Goal: Register for event/course

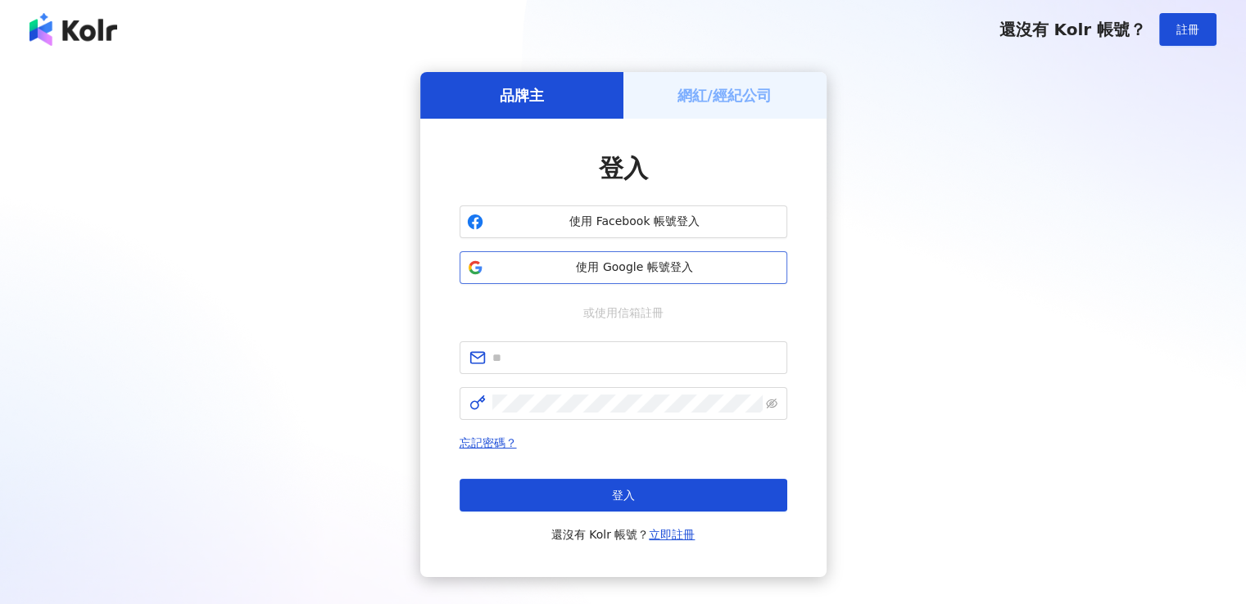
click at [642, 266] on span "使用 Google 帳號登入" at bounding box center [635, 268] width 290 height 16
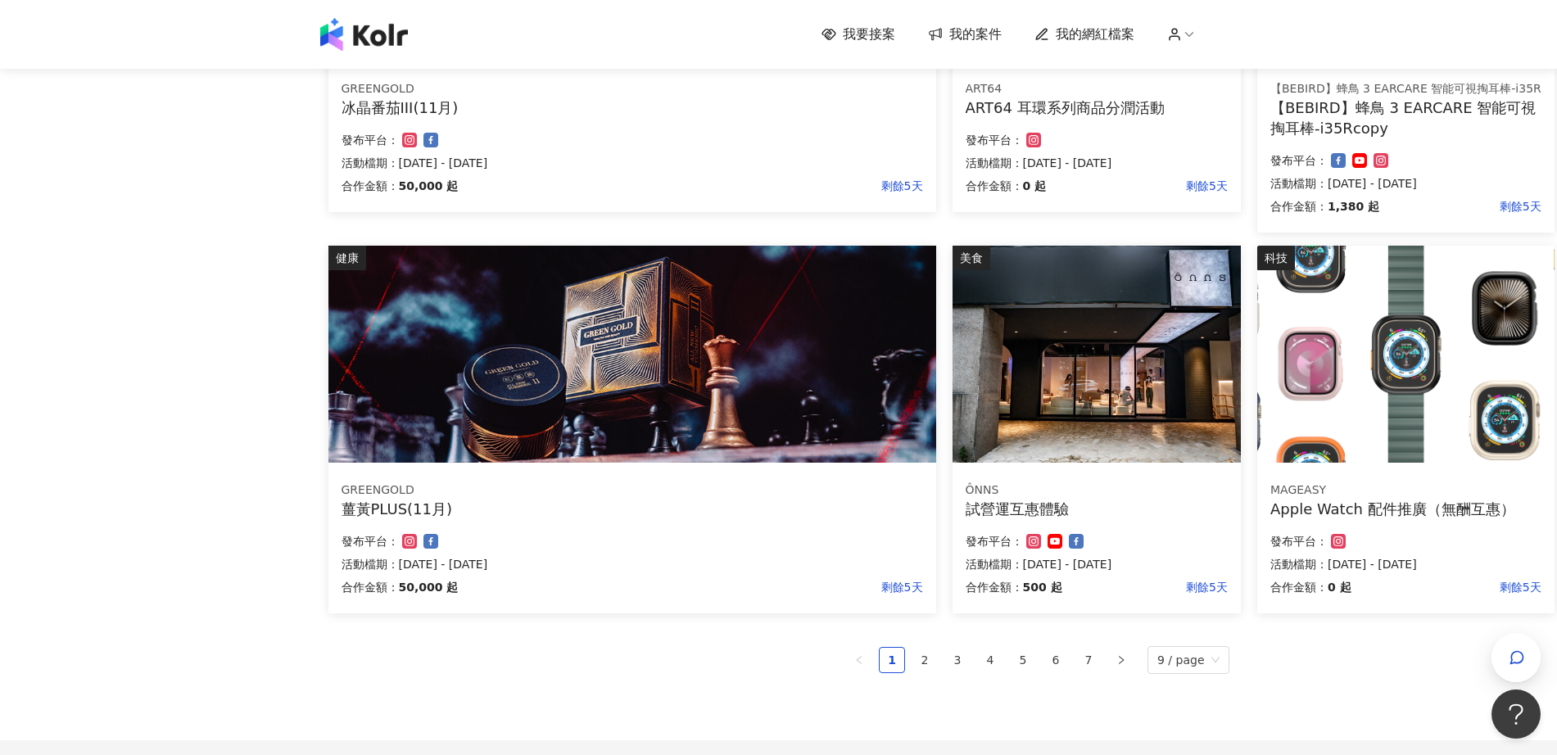
scroll to position [974, 0]
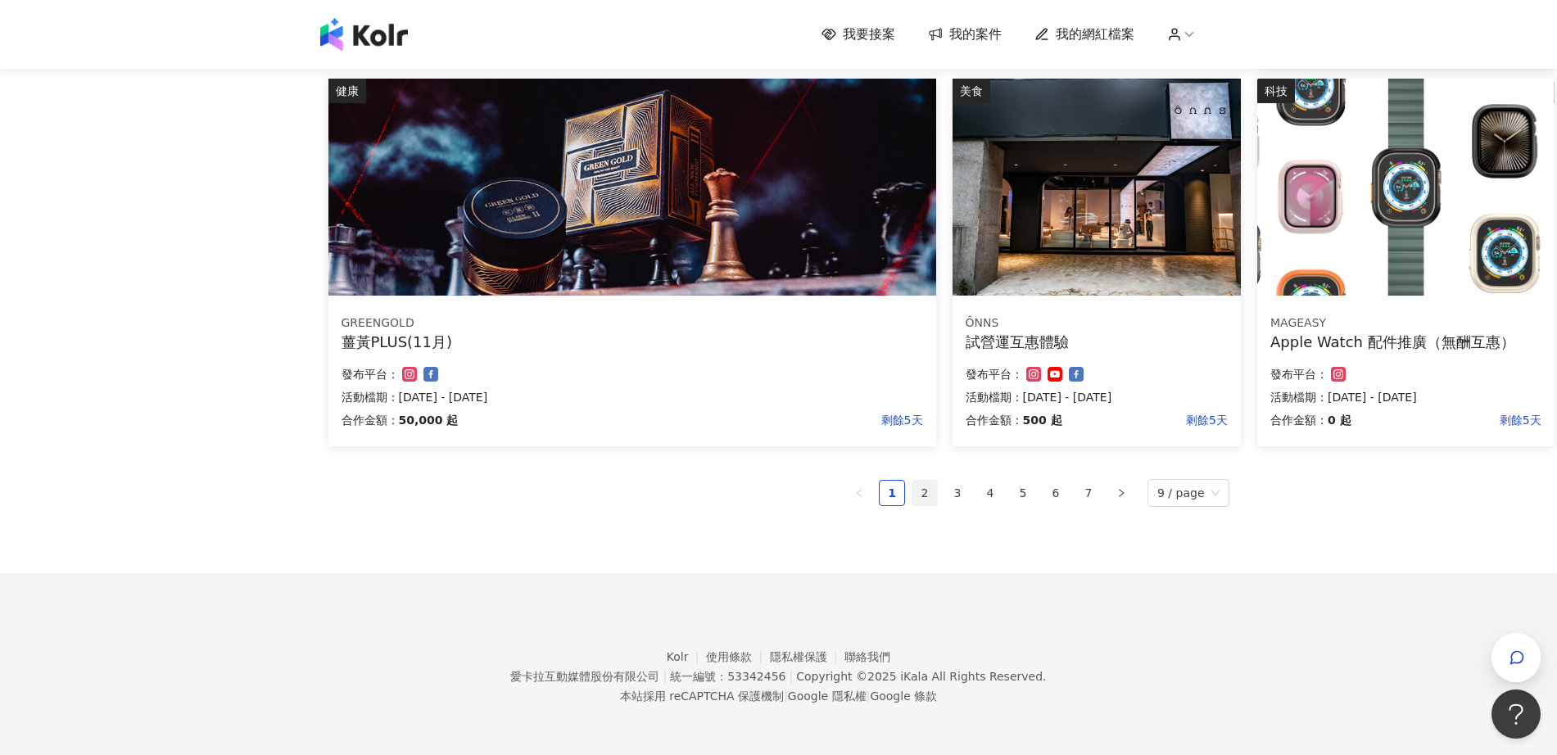
click at [927, 497] on link "2" at bounding box center [924, 493] width 25 height 25
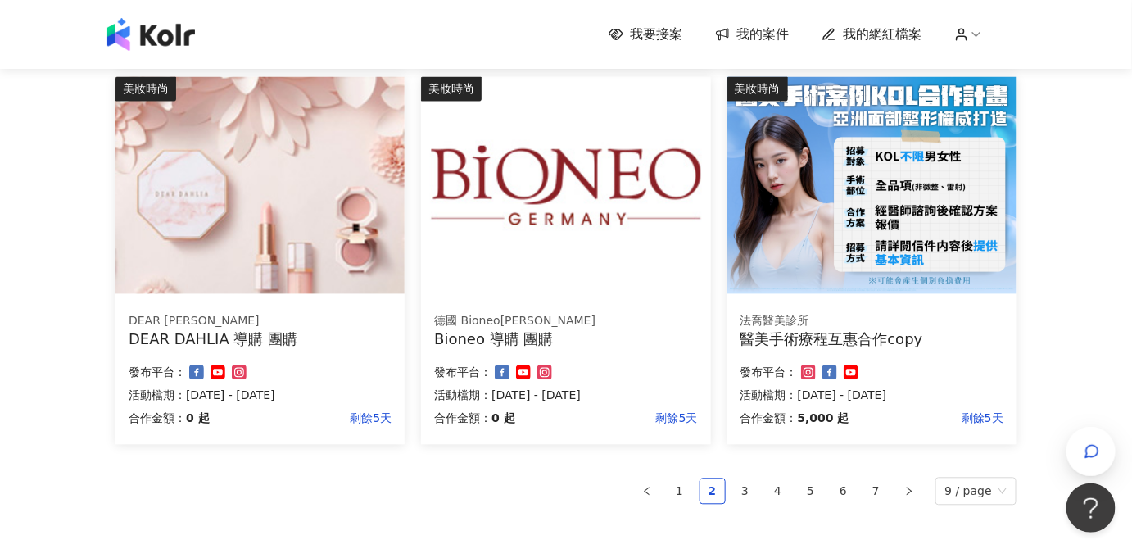
scroll to position [1159, 0]
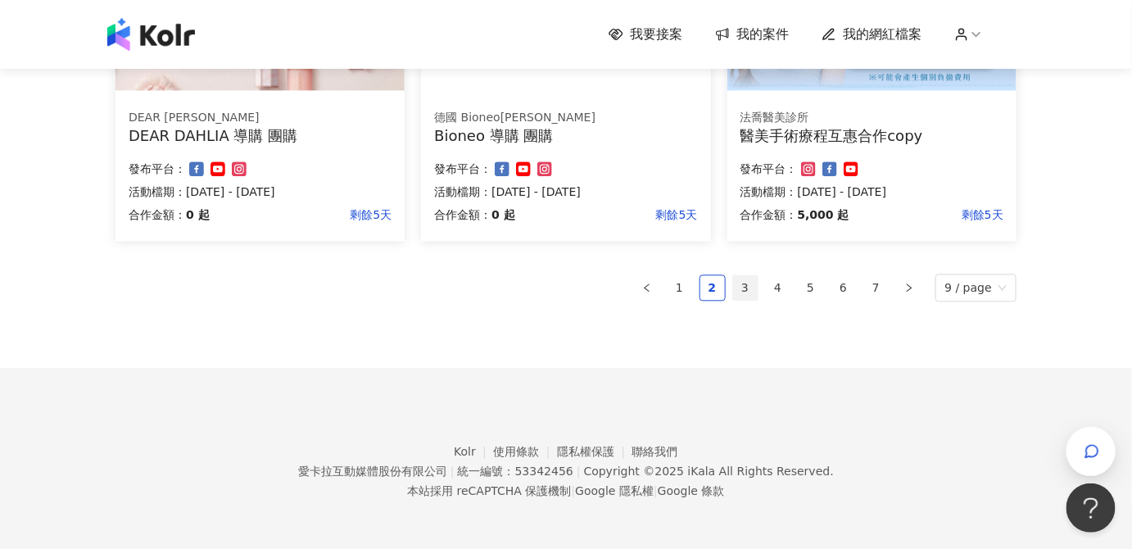
click at [758, 280] on link "3" at bounding box center [745, 287] width 25 height 25
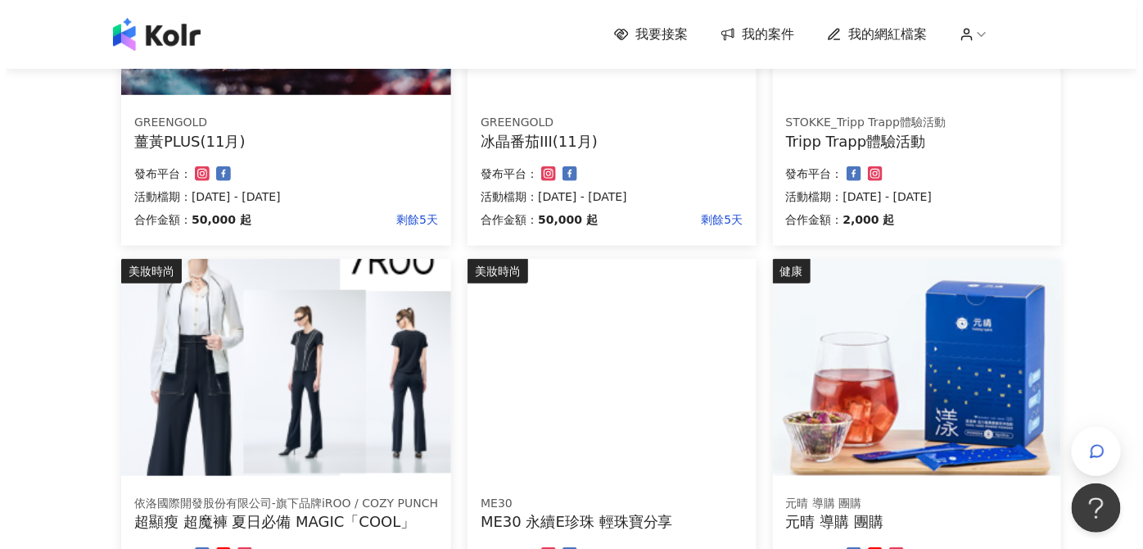
scroll to position [521, 0]
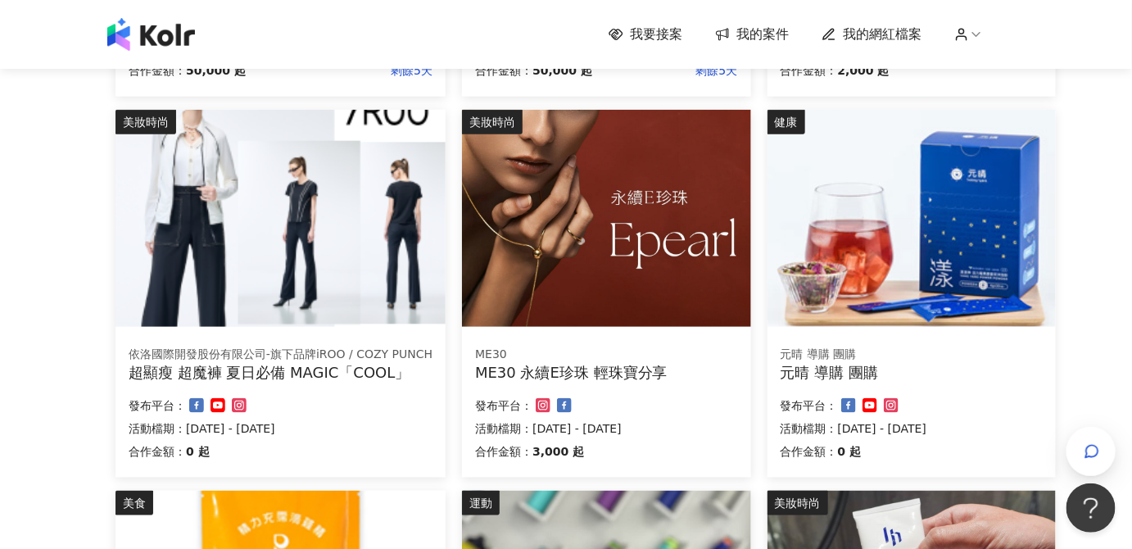
drag, startPoint x: 631, startPoint y: 362, endPoint x: 538, endPoint y: 376, distance: 93.6
click at [538, 376] on div "ME30 永續E珍珠 輕珠寶分享" at bounding box center [606, 372] width 262 height 20
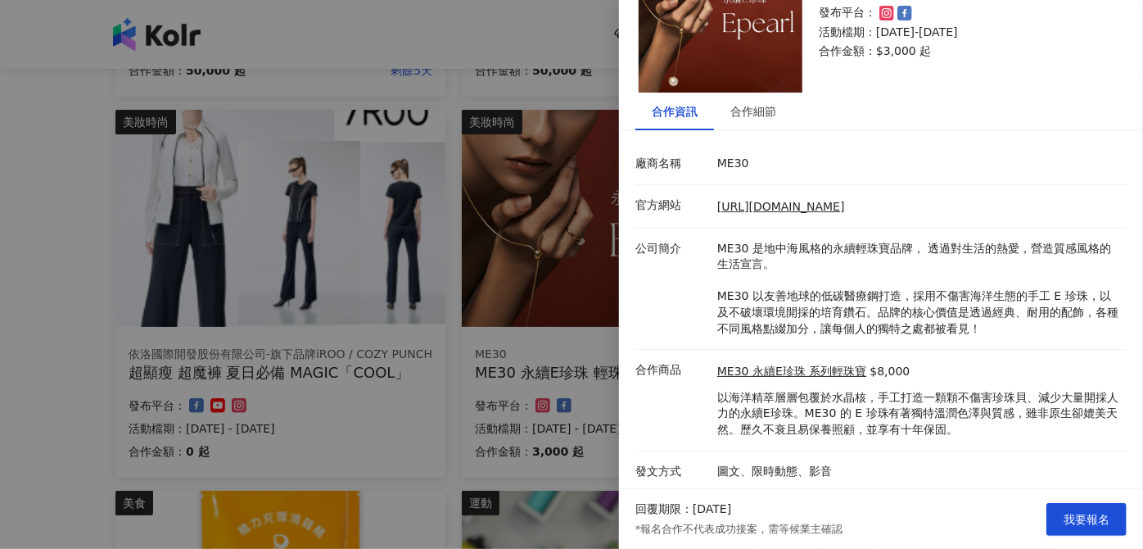
scroll to position [92, 0]
click at [758, 111] on div "合作細節" at bounding box center [754, 111] width 46 height 18
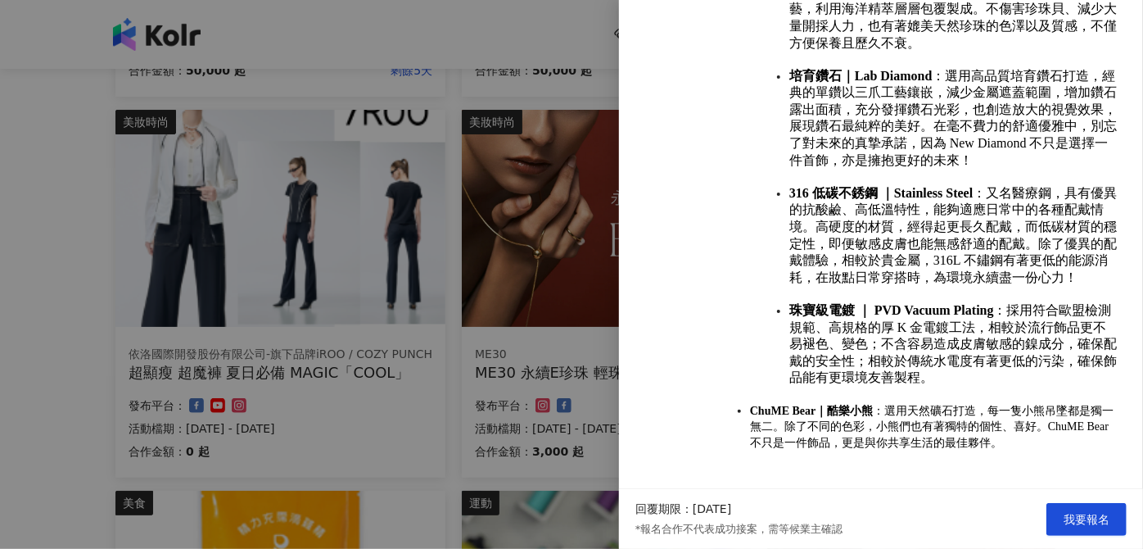
scroll to position [1394, 0]
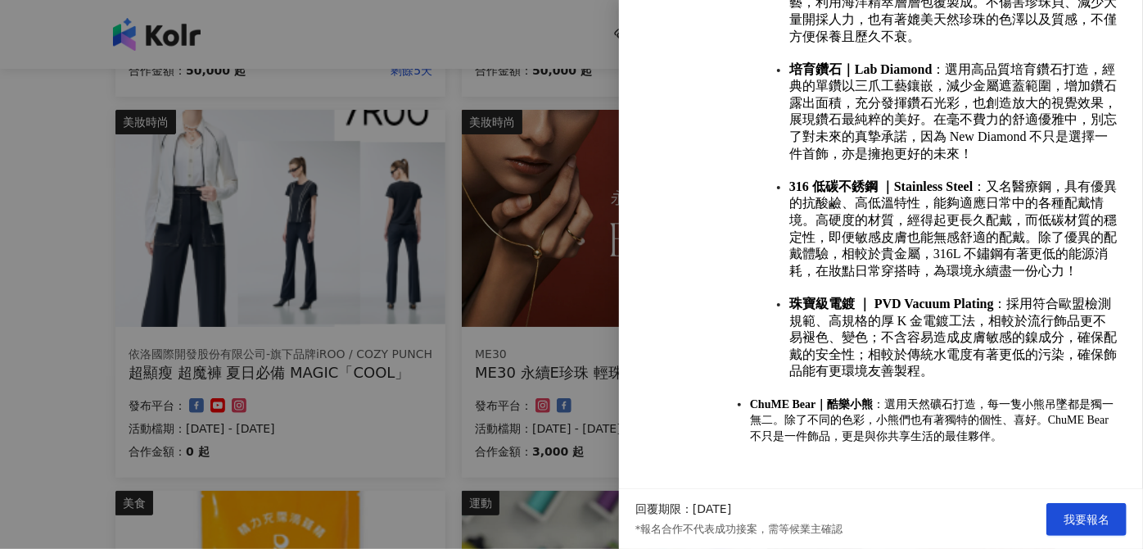
click at [577, 357] on div at bounding box center [571, 274] width 1143 height 549
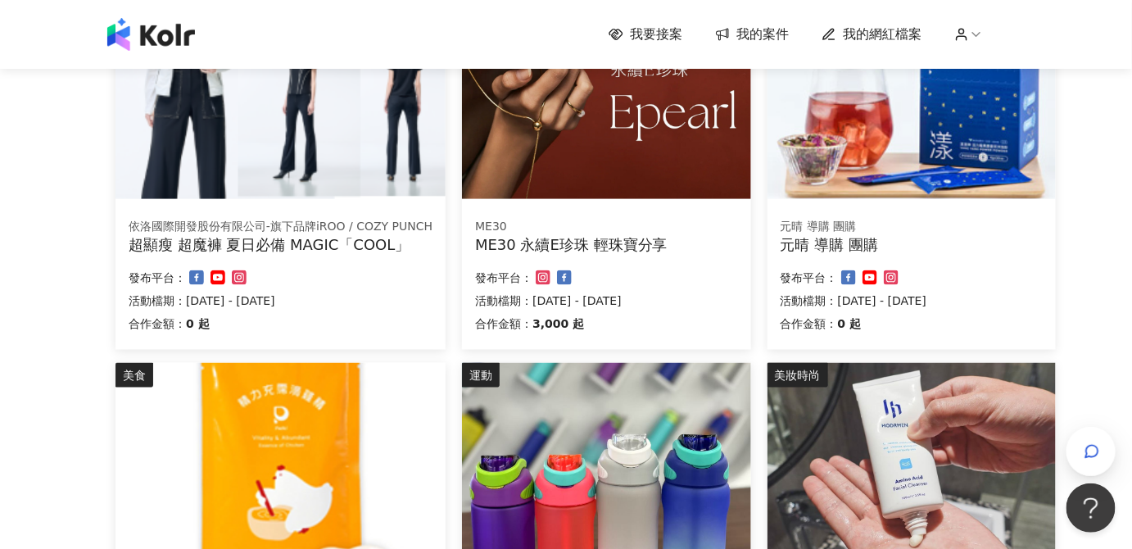
scroll to position [967, 0]
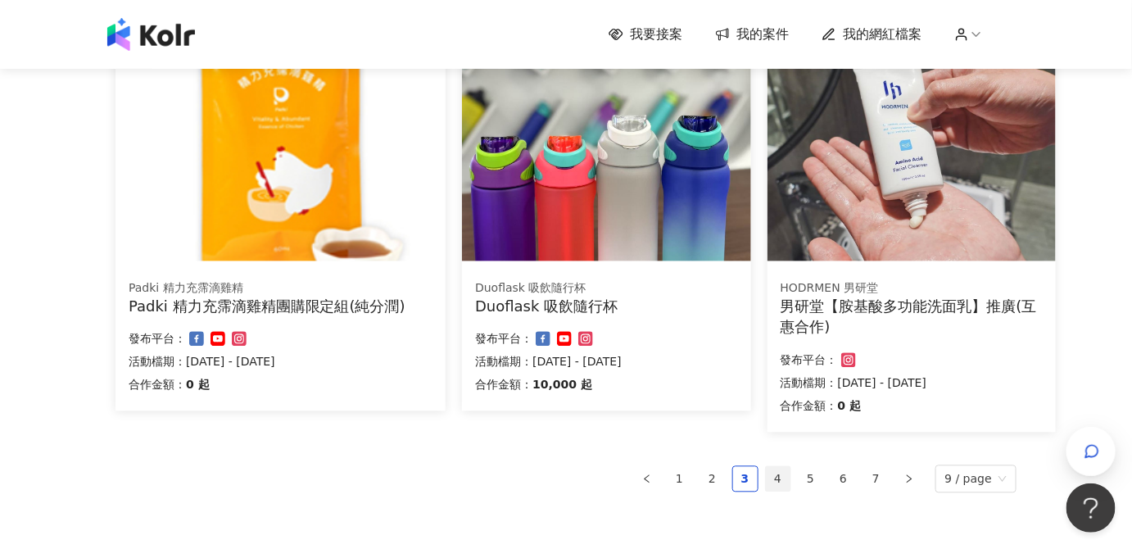
click at [783, 477] on link "4" at bounding box center [778, 479] width 25 height 25
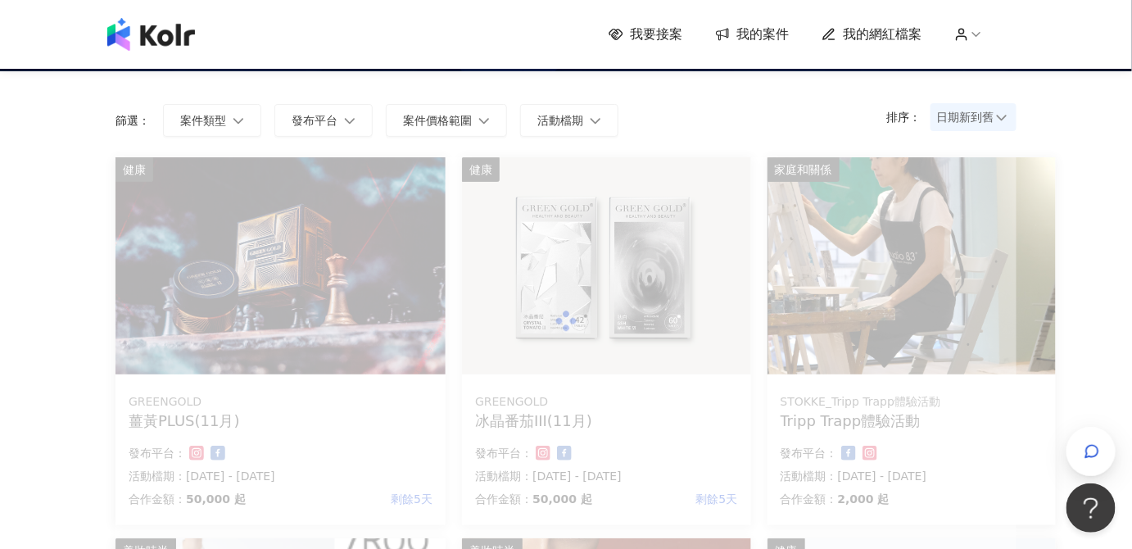
scroll to position [74, 0]
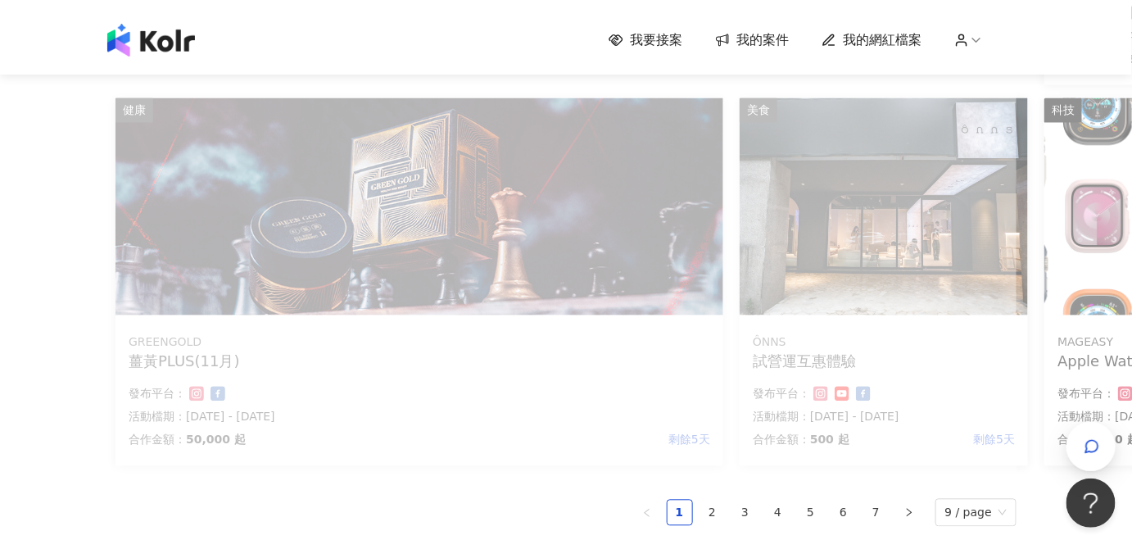
scroll to position [1190, 0]
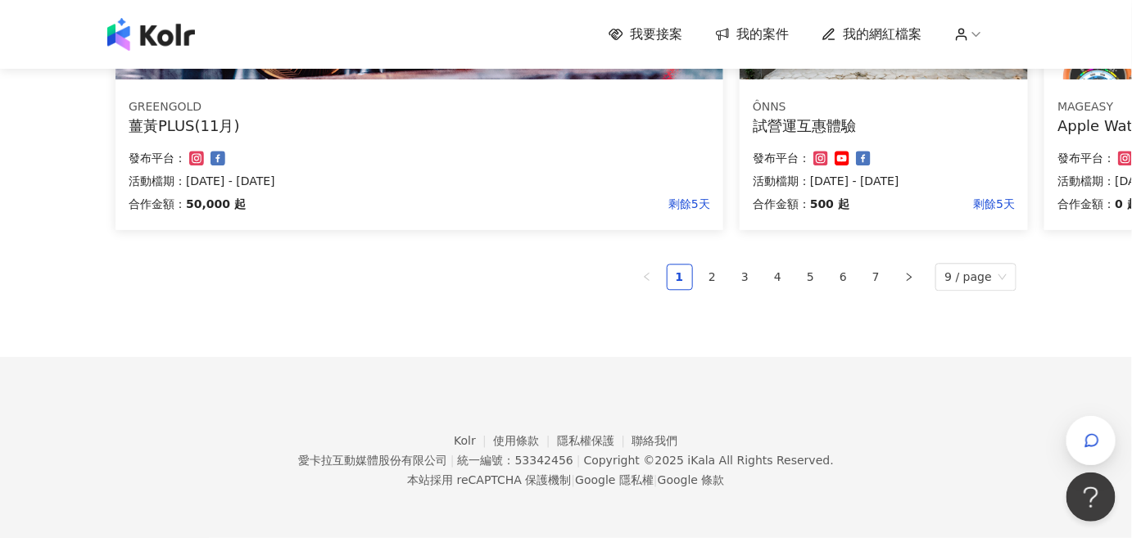
click at [785, 274] on link "4" at bounding box center [778, 277] width 25 height 25
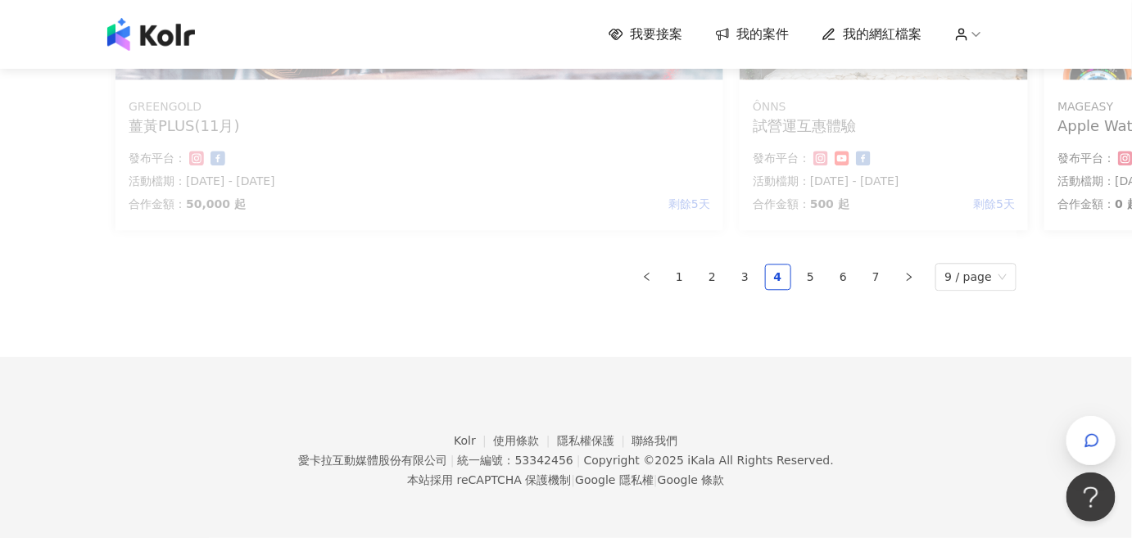
click at [823, 274] on link "5" at bounding box center [811, 277] width 25 height 25
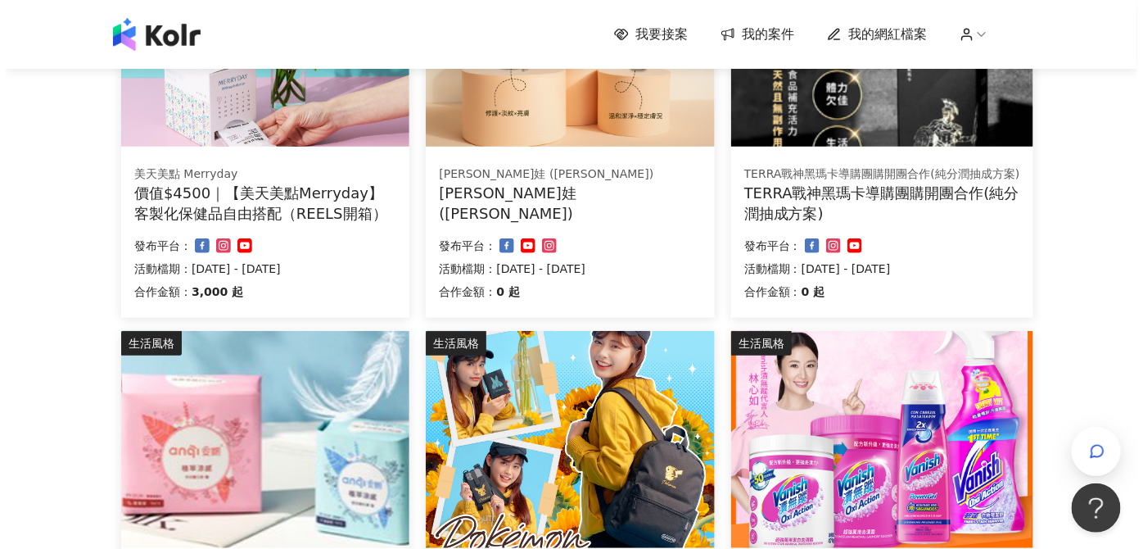
scroll to position [520, 0]
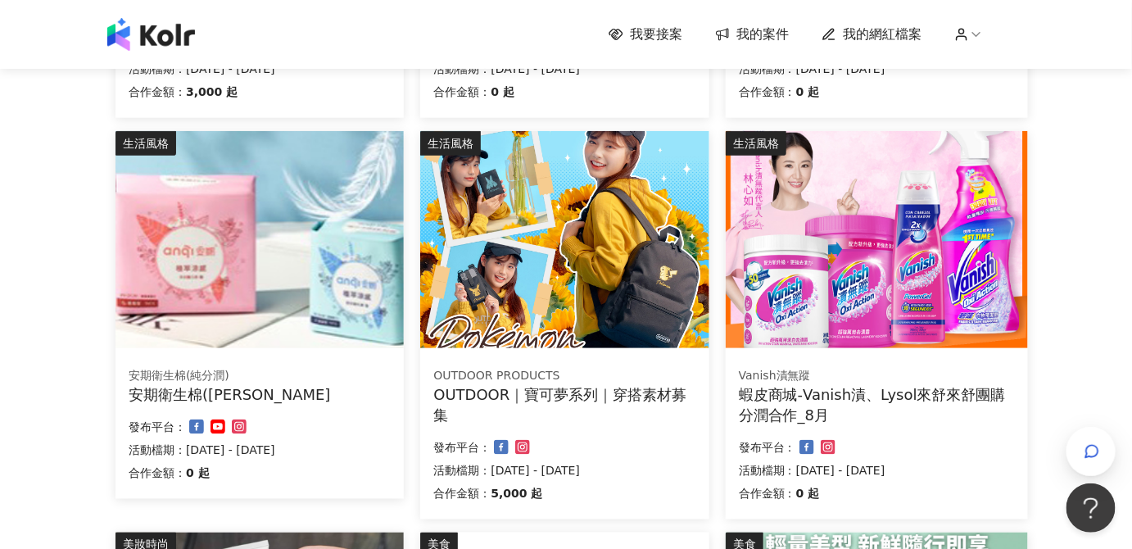
click at [603, 394] on div "OUTDOOR｜寶可夢系列｜穿搭素材募集" at bounding box center [564, 404] width 262 height 41
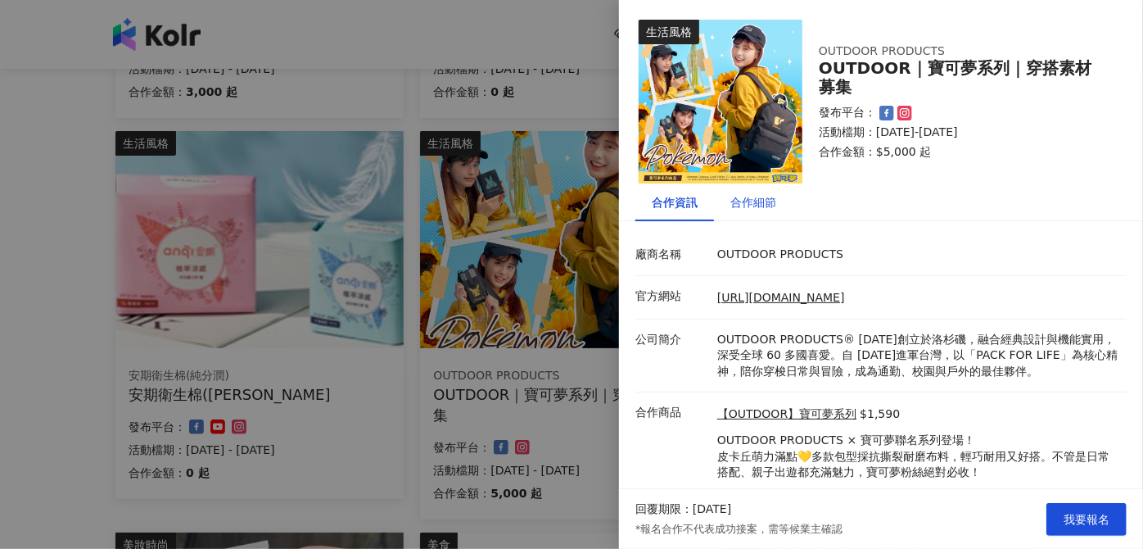
click at [758, 204] on div "合作細節" at bounding box center [754, 202] width 46 height 18
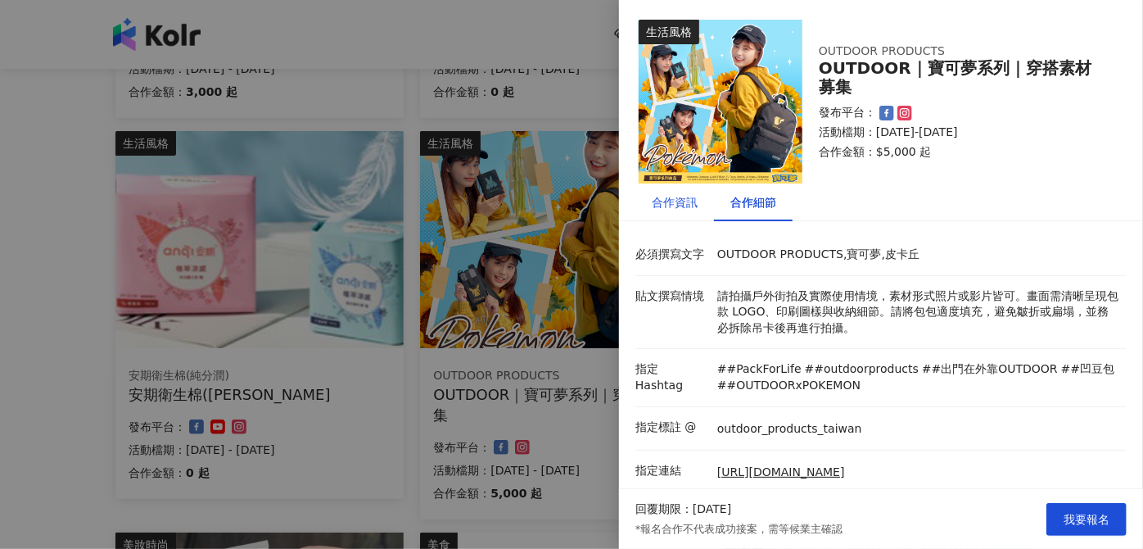
click at [659, 198] on div "合作資訊" at bounding box center [675, 202] width 46 height 18
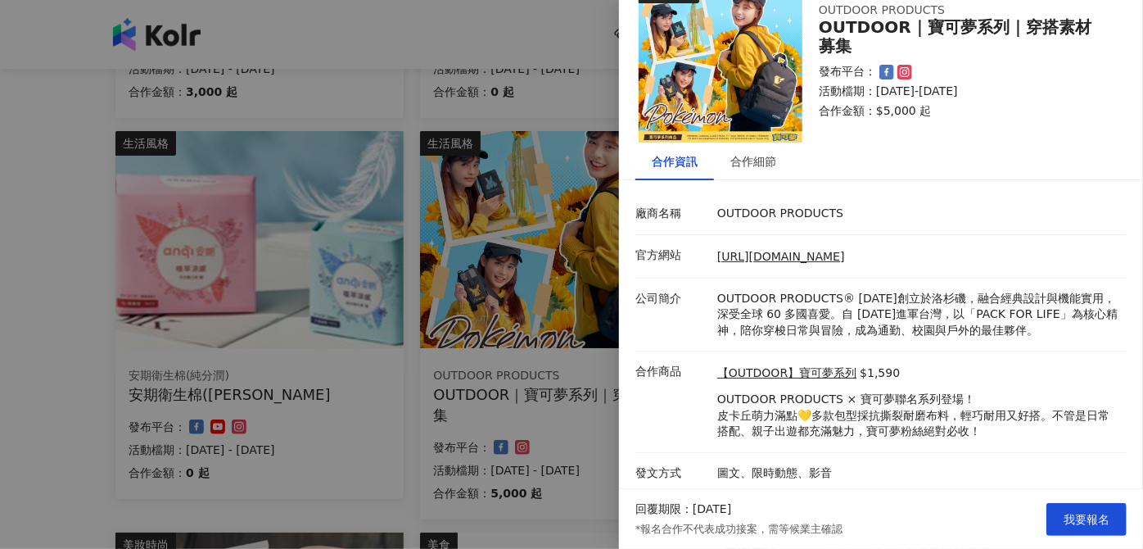
scroll to position [43, 0]
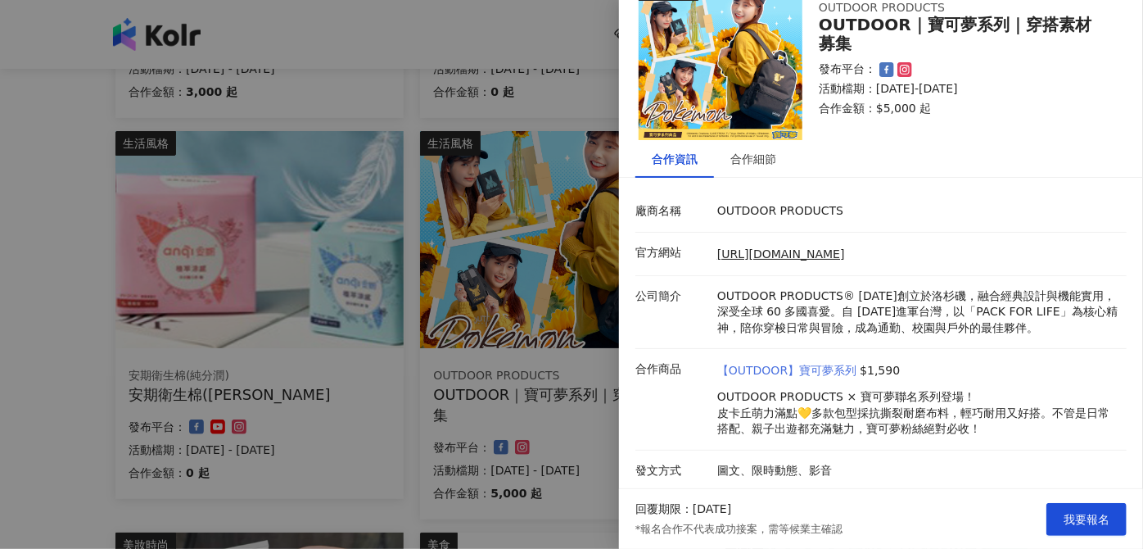
click at [850, 369] on link "【OUTDOOR】寶可夢系列" at bounding box center [786, 371] width 139 height 16
click at [754, 168] on div "合作細節" at bounding box center [753, 159] width 79 height 38
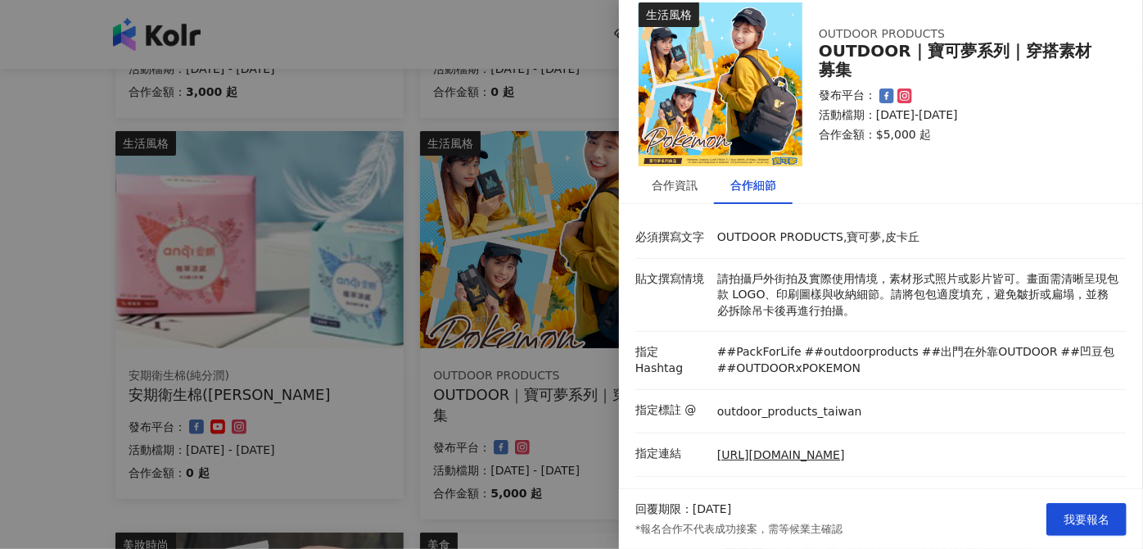
scroll to position [0, 0]
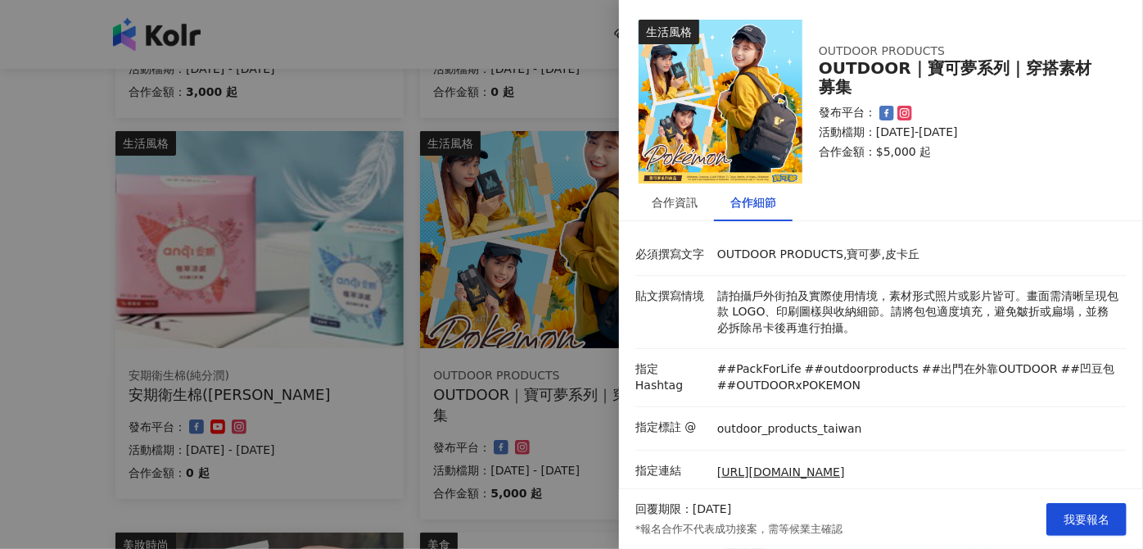
click at [673, 172] on img at bounding box center [721, 102] width 164 height 164
click at [660, 199] on div "合作資訊" at bounding box center [675, 202] width 46 height 18
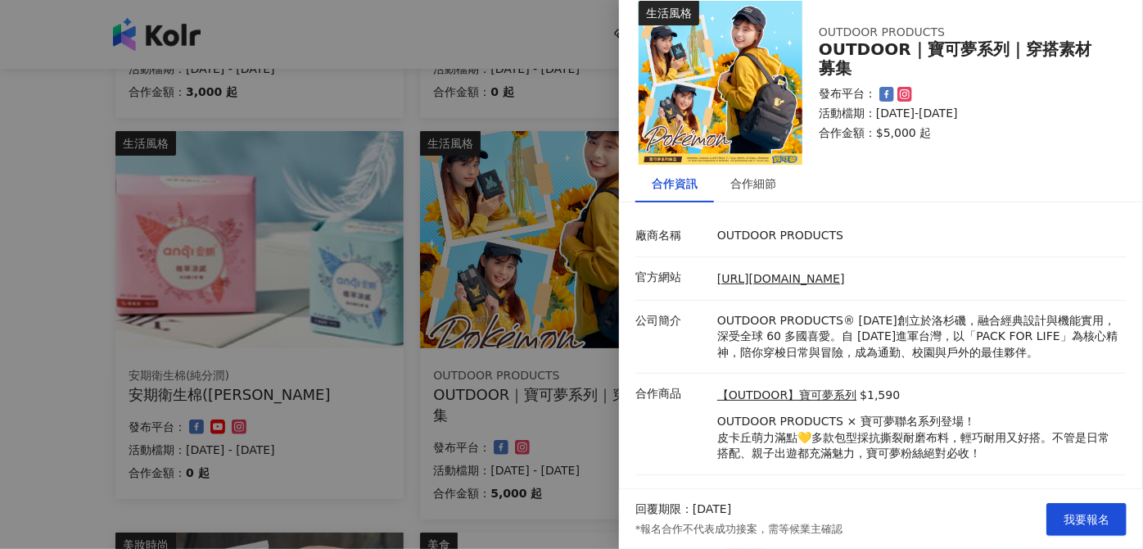
scroll to position [43, 0]
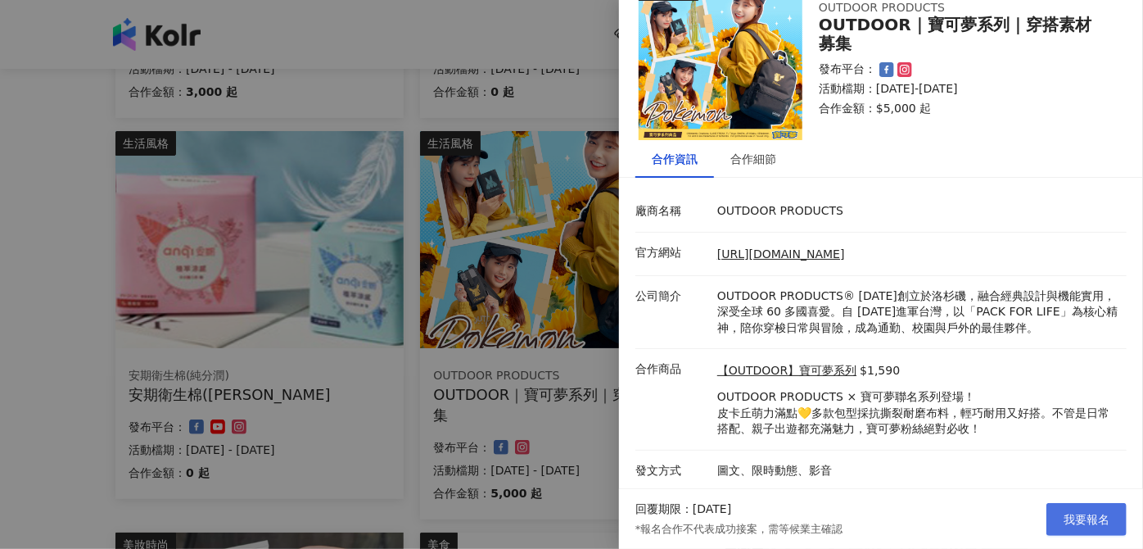
click at [1095, 520] on span "我要報名" at bounding box center [1087, 519] width 46 height 13
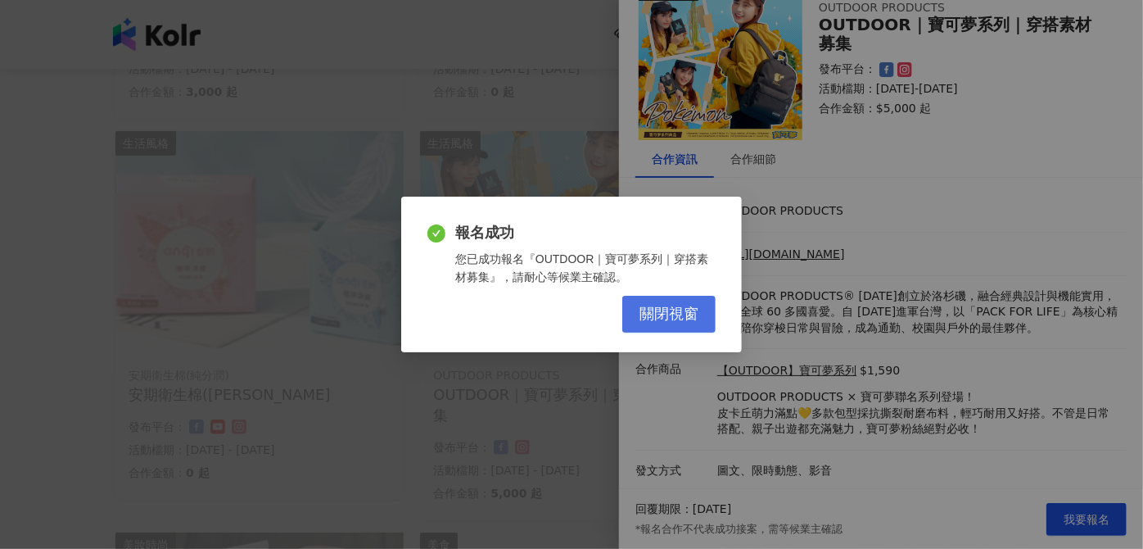
click at [674, 314] on span "關閉視窗" at bounding box center [669, 314] width 59 height 18
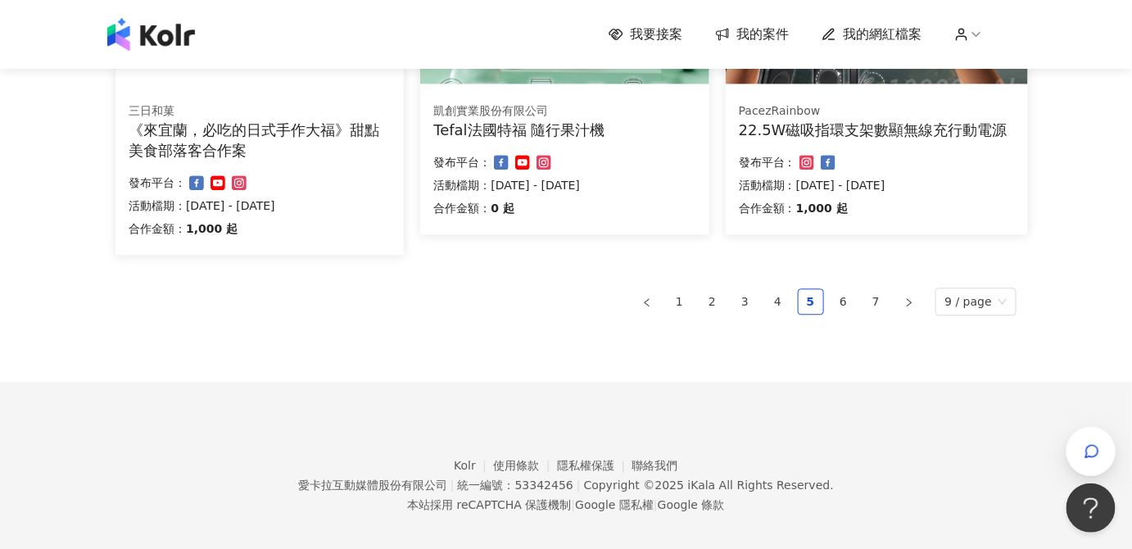
scroll to position [1200, 0]
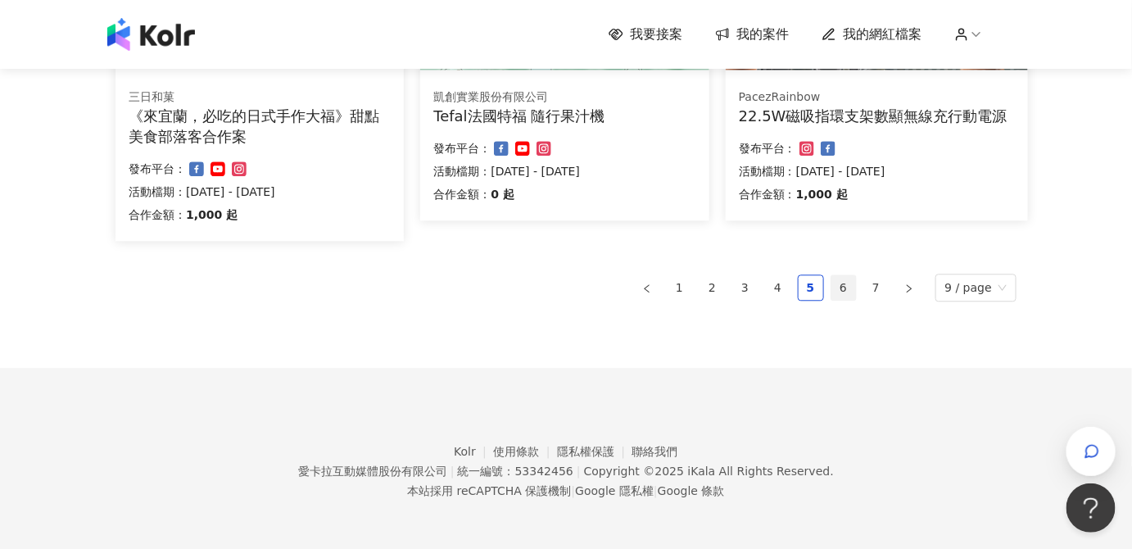
click at [856, 289] on link "6" at bounding box center [843, 287] width 25 height 25
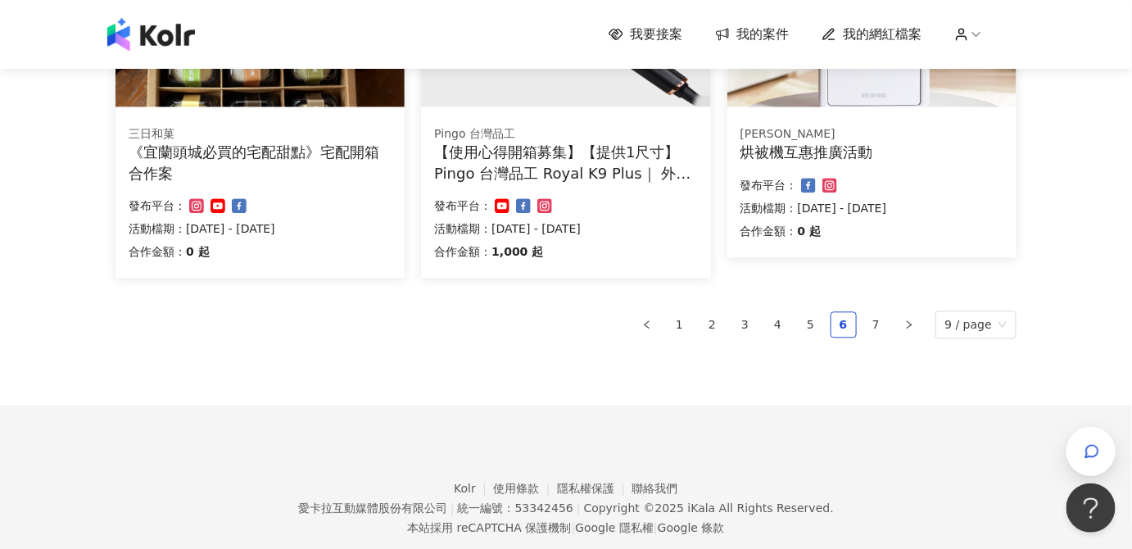
scroll to position [1179, 0]
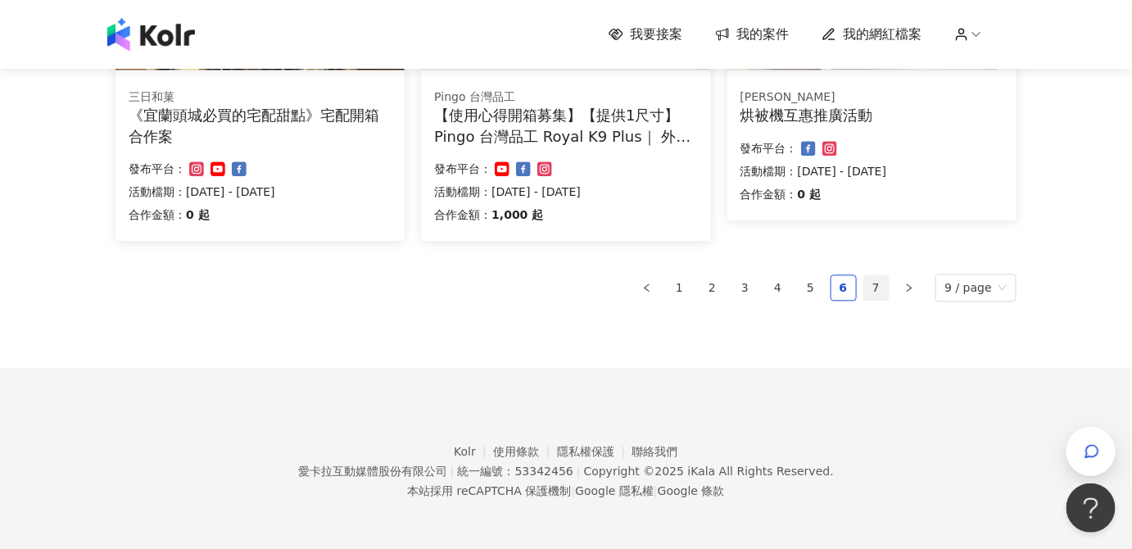
click at [875, 292] on link "7" at bounding box center [876, 287] width 25 height 25
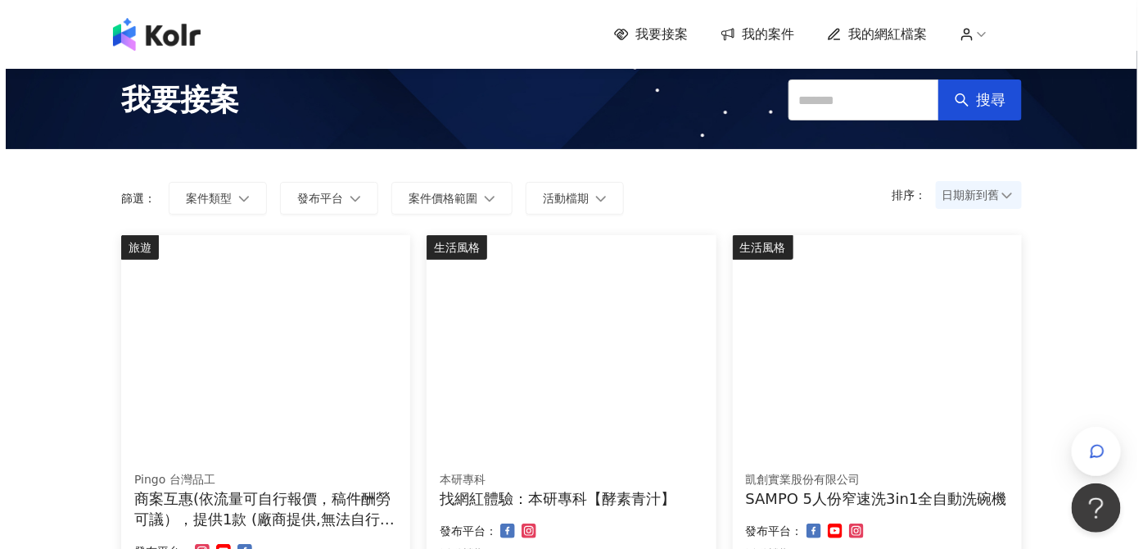
scroll to position [0, 0]
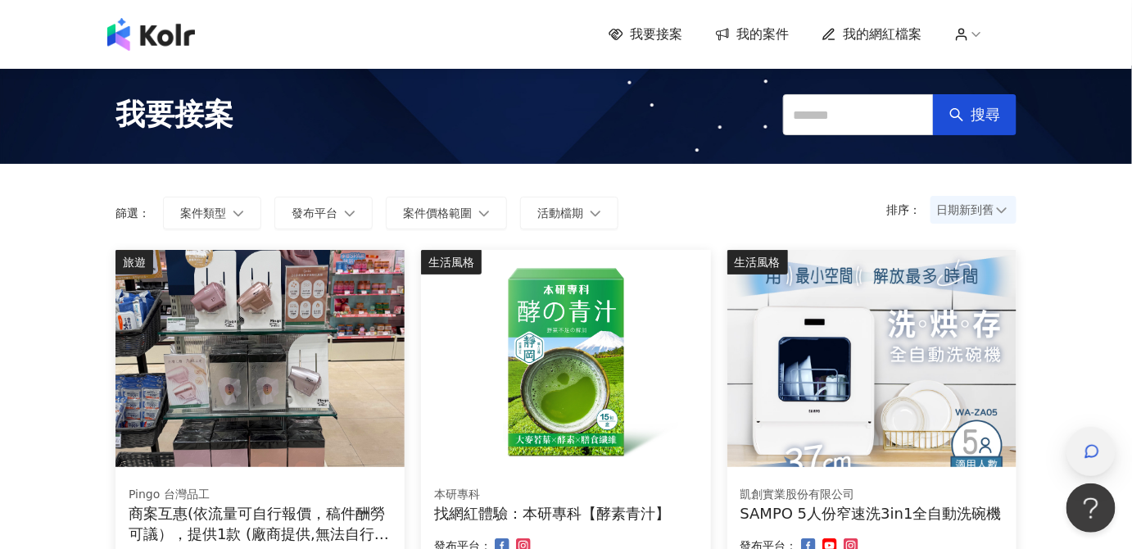
click at [1088, 441] on span "button" at bounding box center [1092, 451] width 16 height 20
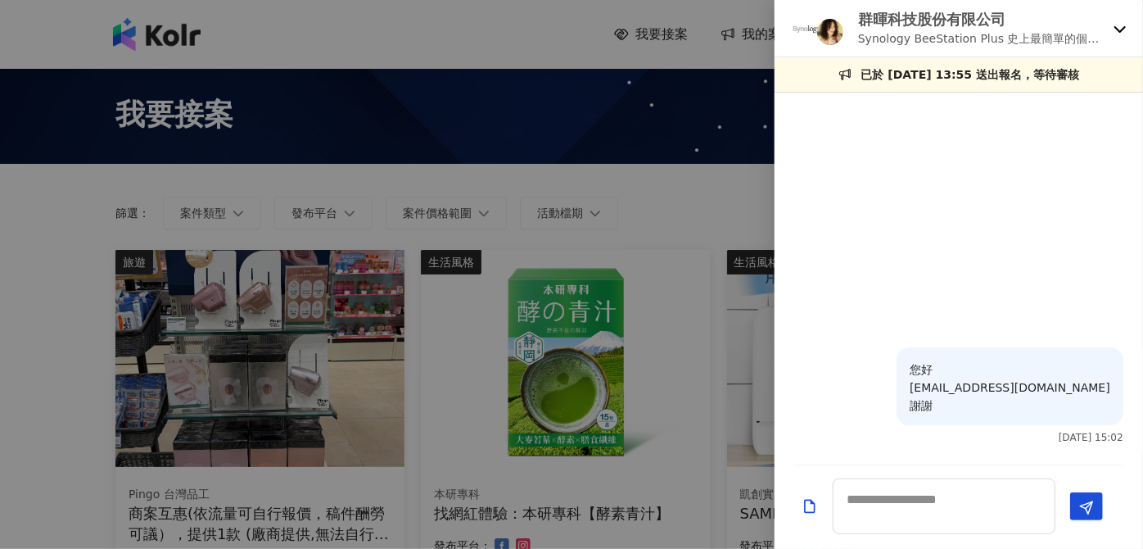
drag, startPoint x: 869, startPoint y: 377, endPoint x: 916, endPoint y: 406, distance: 55.2
click at [916, 406] on div "您好 如需進一步聯繫請洽ccc19940510@gmail.com 謝謝" at bounding box center [1010, 386] width 227 height 78
copy p "您好 如需進一步聯繫請洽ccc19940510@gmail.com 謝謝"
click at [1121, 24] on icon at bounding box center [1120, 28] width 13 height 13
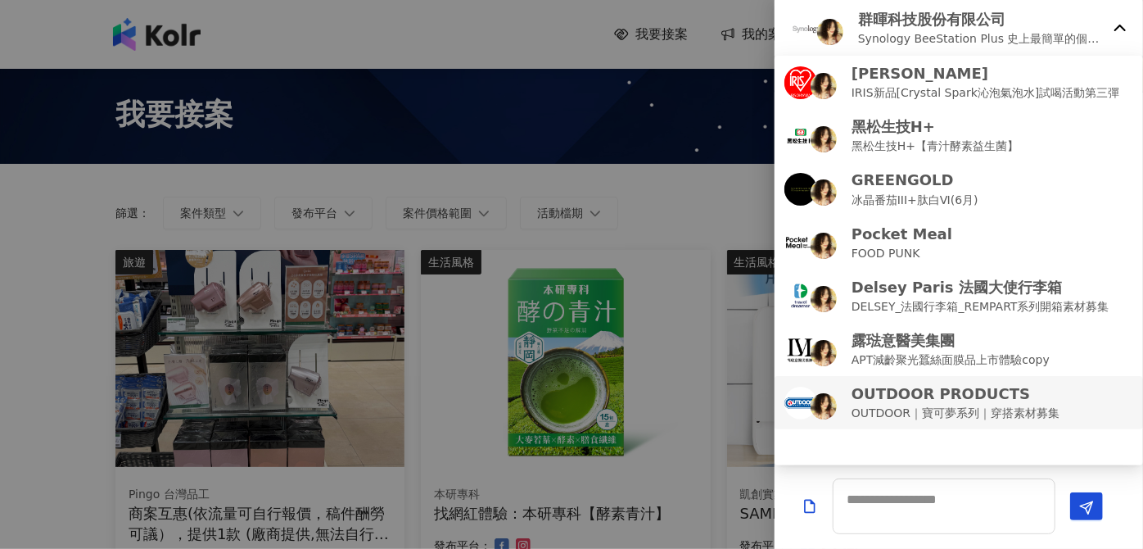
click at [943, 405] on p "OUTDOOR｜寶可夢系列｜穿搭素材募集" at bounding box center [956, 413] width 208 height 18
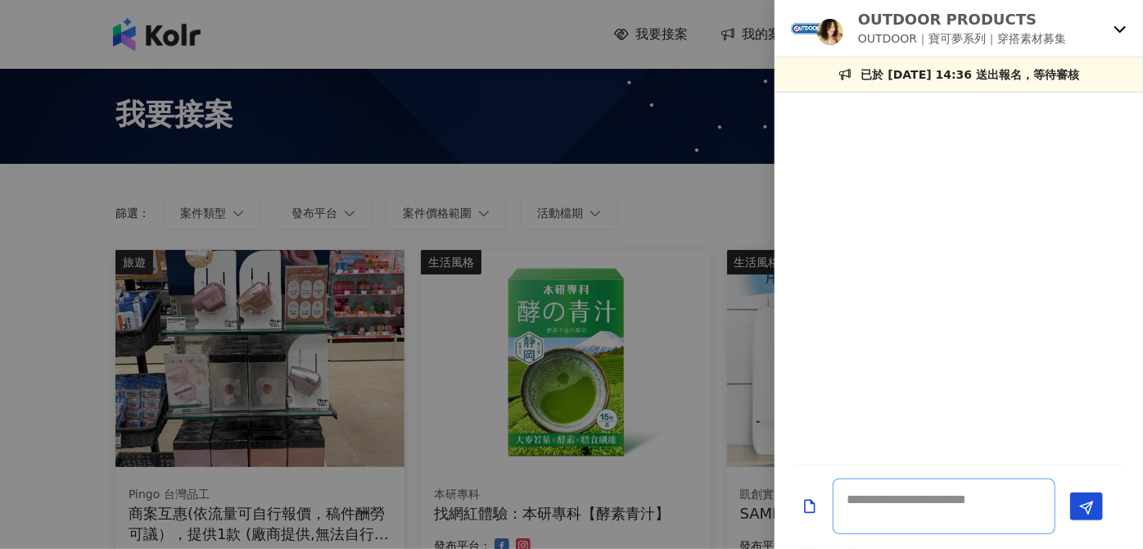
click at [921, 502] on textarea at bounding box center [944, 506] width 223 height 56
paste textarea "**********"
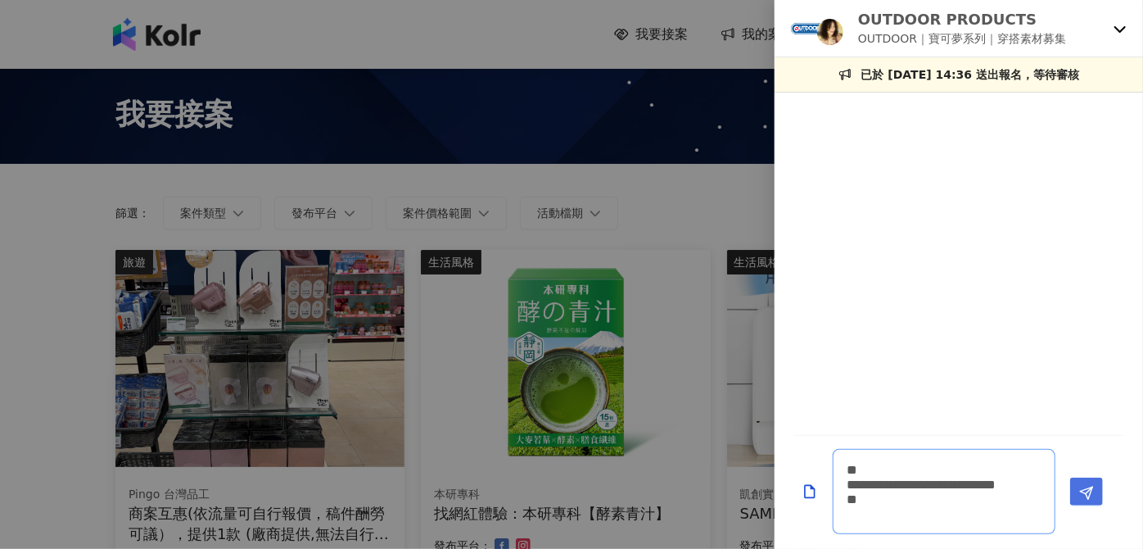
type textarea "**********"
click at [1076, 496] on button "Send" at bounding box center [1086, 491] width 33 height 28
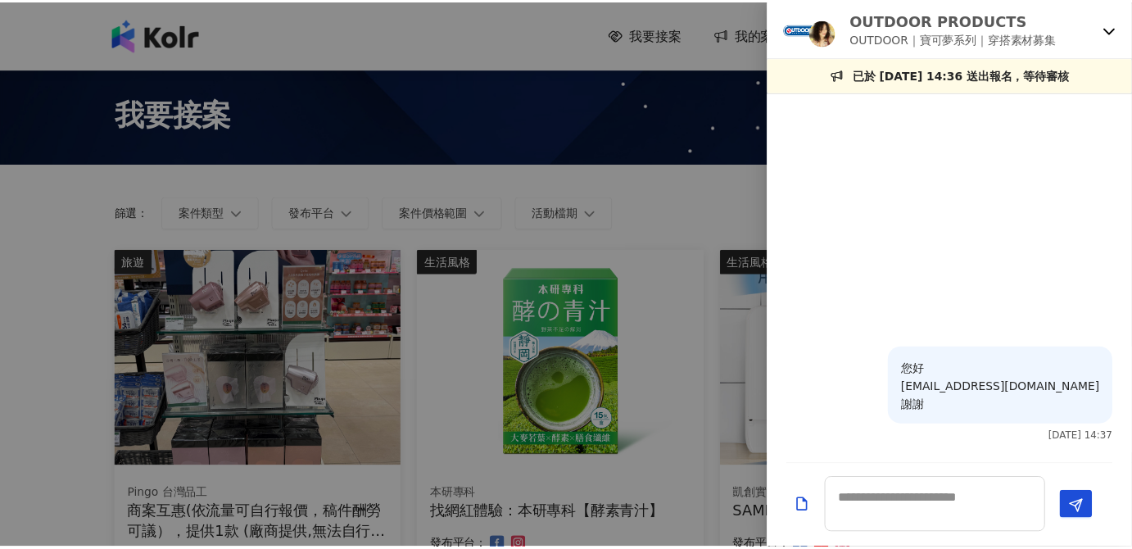
scroll to position [0, 0]
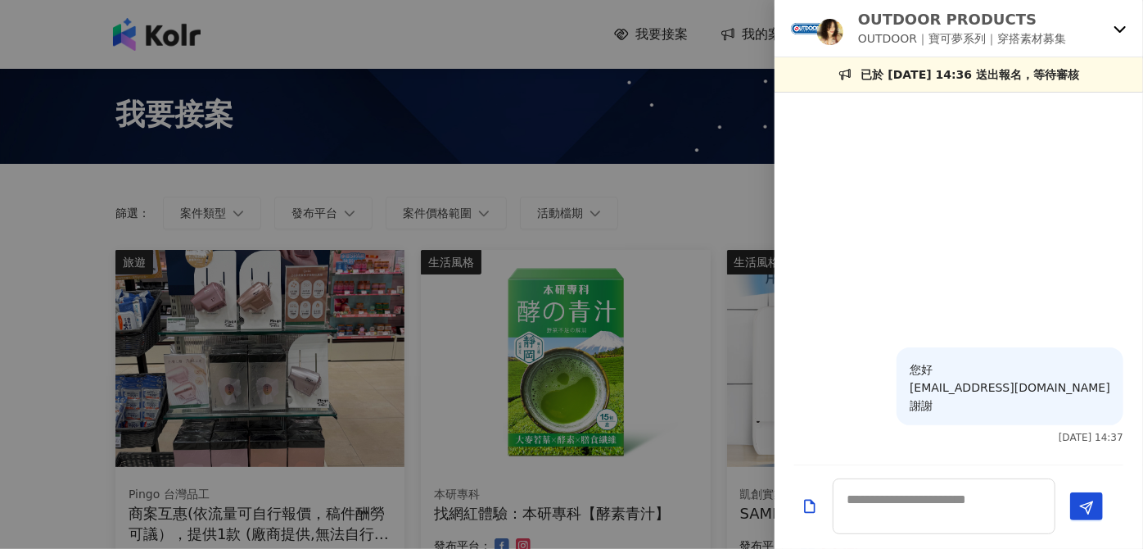
click at [1114, 25] on icon at bounding box center [1120, 28] width 13 height 13
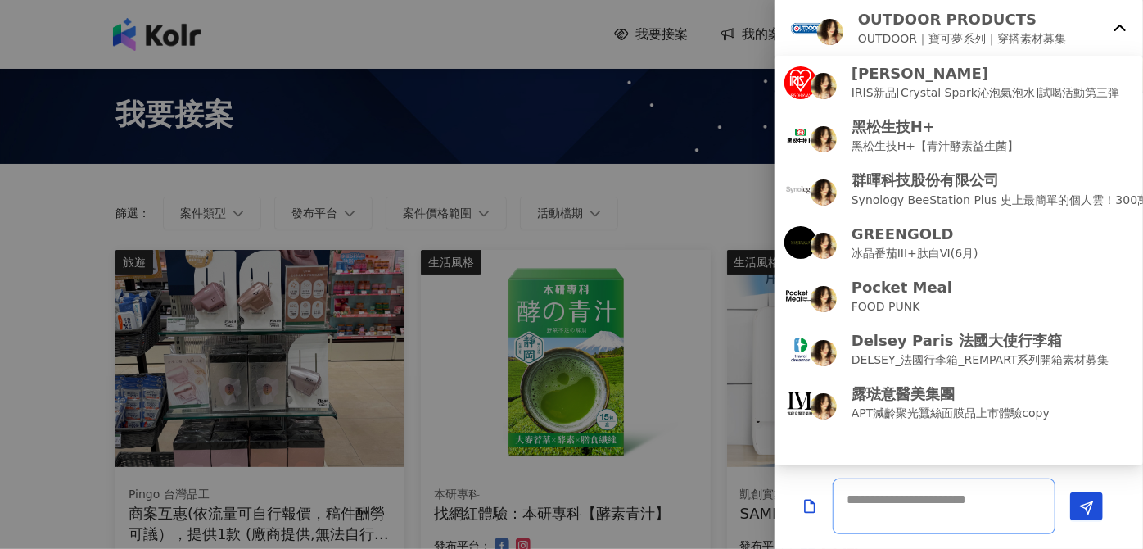
click at [959, 503] on textarea at bounding box center [944, 506] width 223 height 56
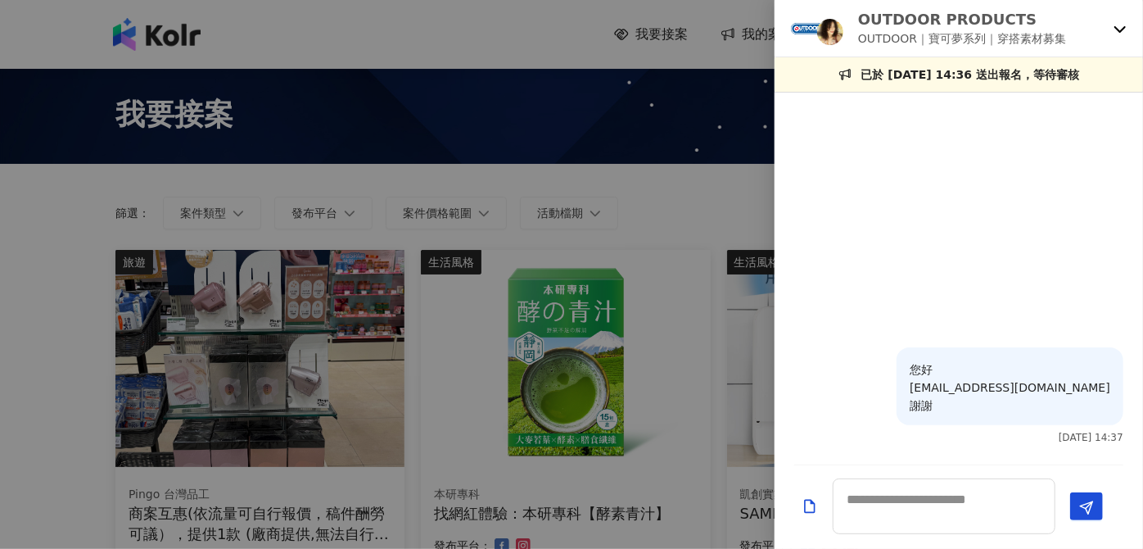
click at [0, 280] on div at bounding box center [571, 274] width 1143 height 549
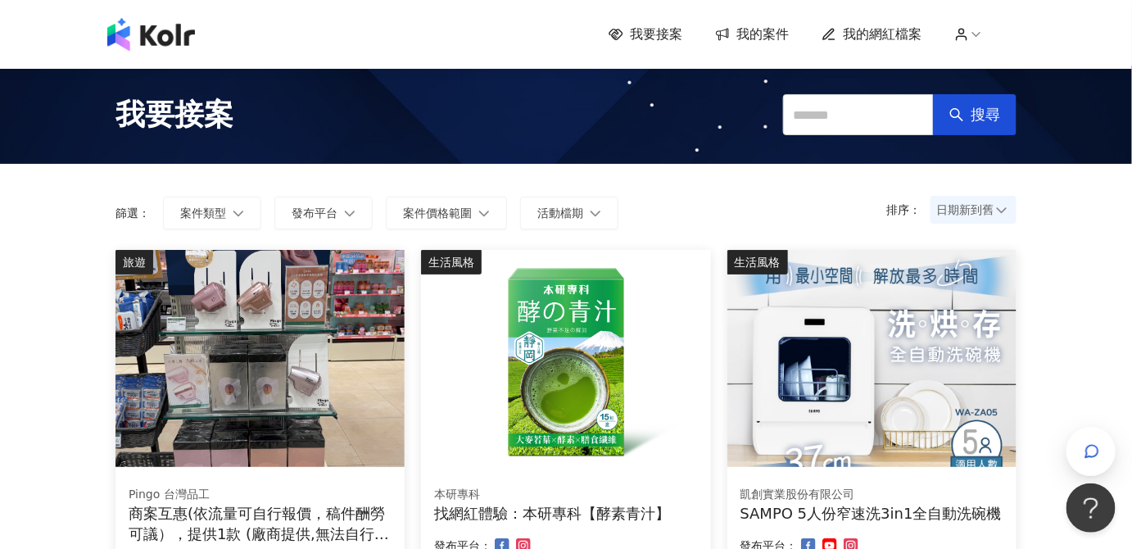
click at [763, 29] on span "我的案件" at bounding box center [762, 34] width 52 height 18
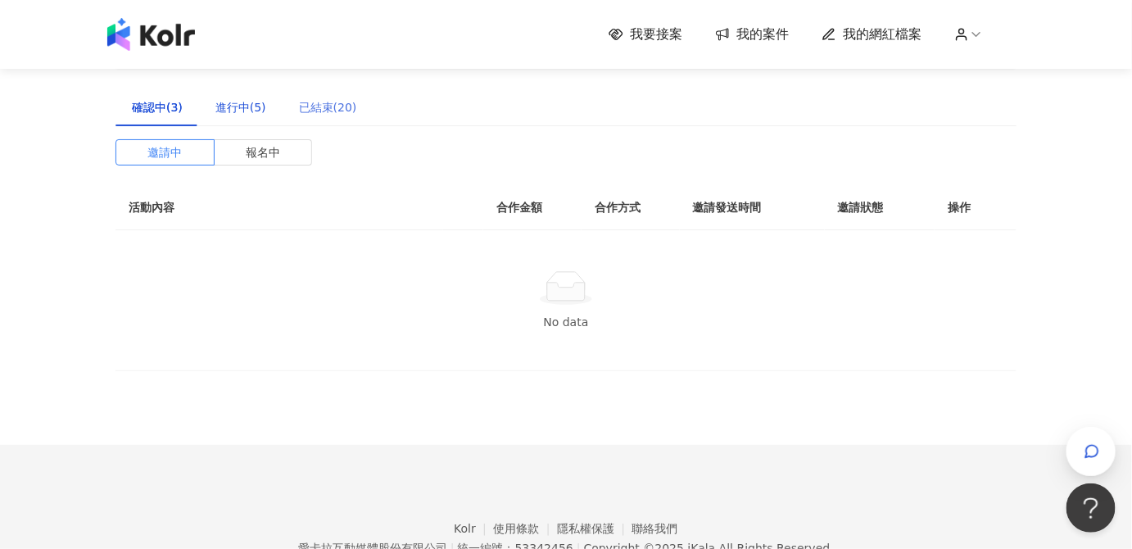
click at [237, 108] on div "進行中(5)" at bounding box center [240, 107] width 51 height 18
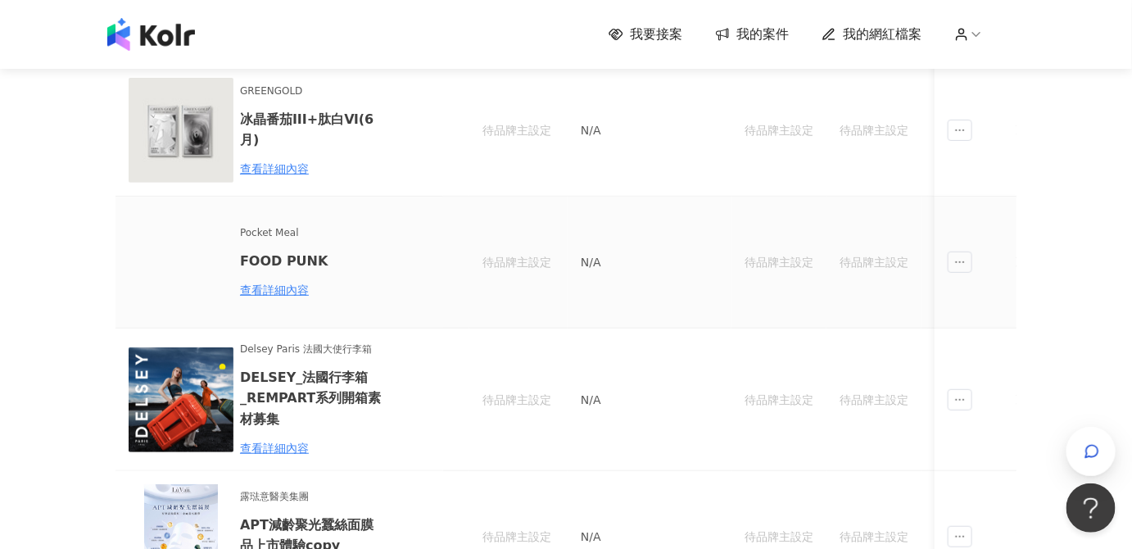
scroll to position [297, 0]
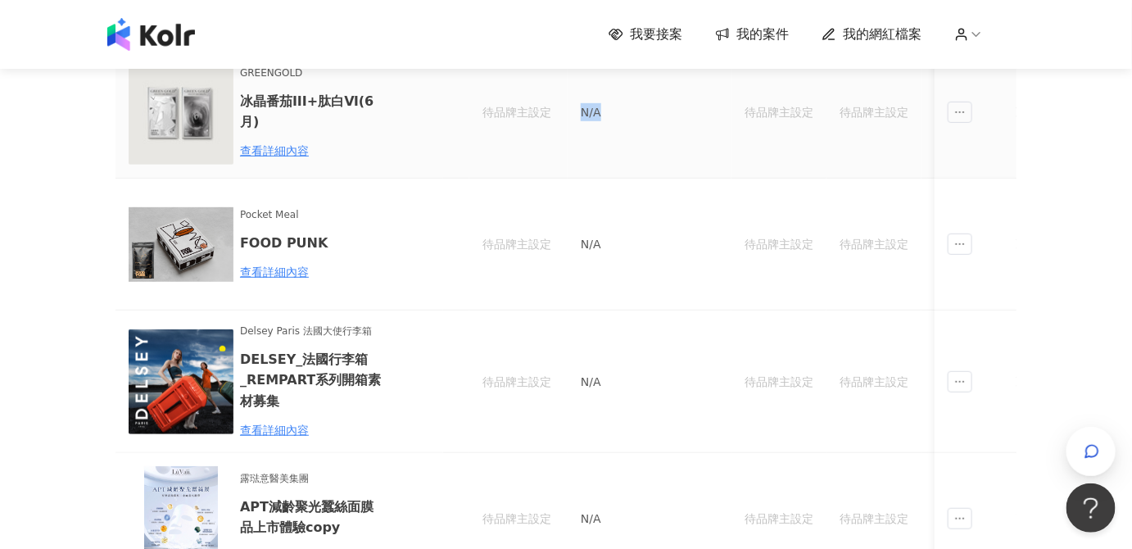
drag, startPoint x: 598, startPoint y: 111, endPoint x: 619, endPoint y: 113, distance: 21.4
click at [619, 113] on td "N/A" at bounding box center [650, 113] width 164 height 132
click at [665, 323] on td "N/A" at bounding box center [650, 381] width 164 height 142
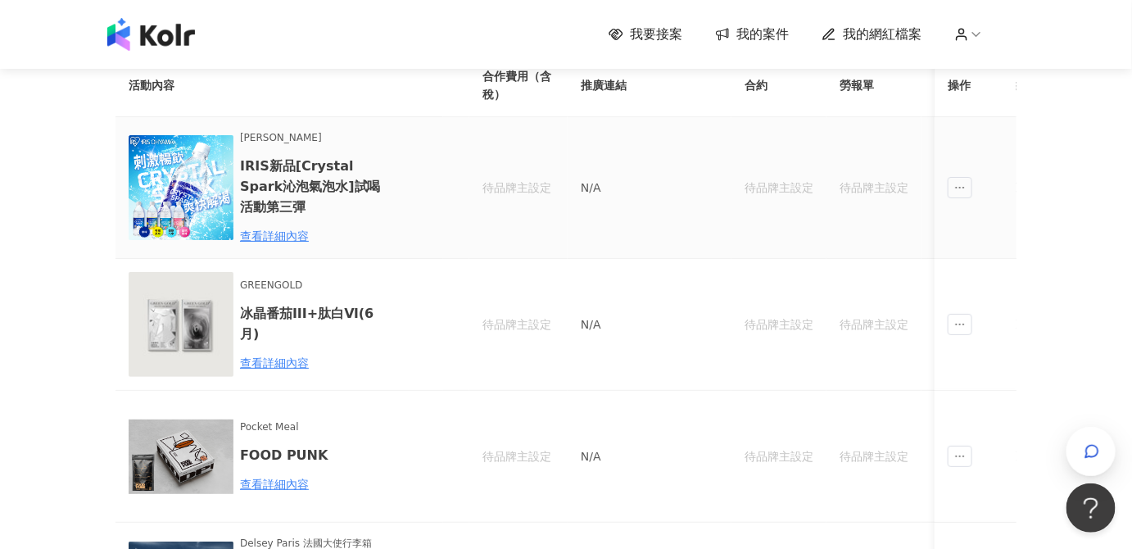
scroll to position [0, 0]
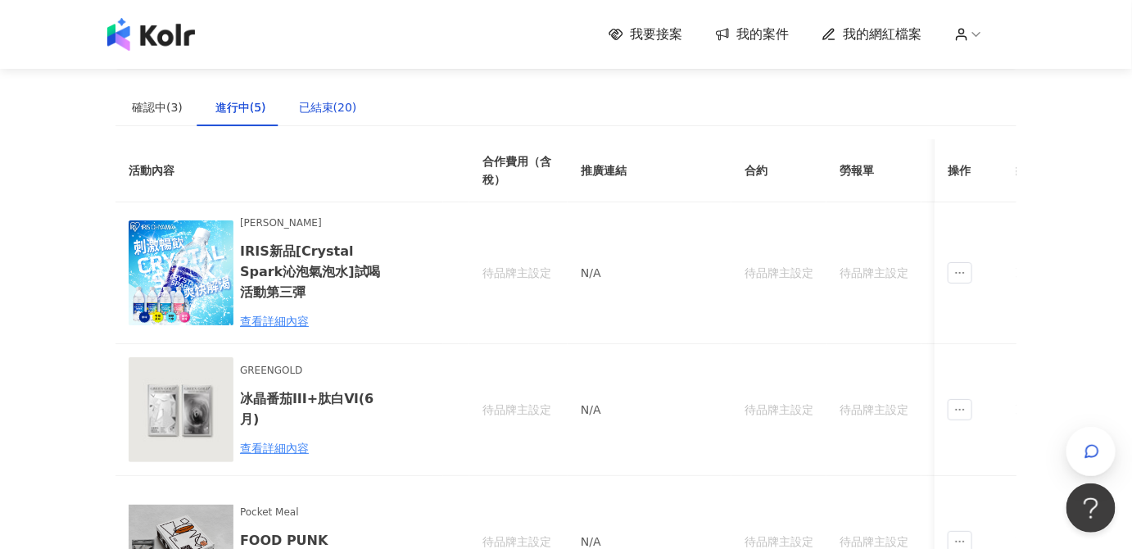
click at [309, 110] on div "已結束(20)" at bounding box center [328, 107] width 58 height 18
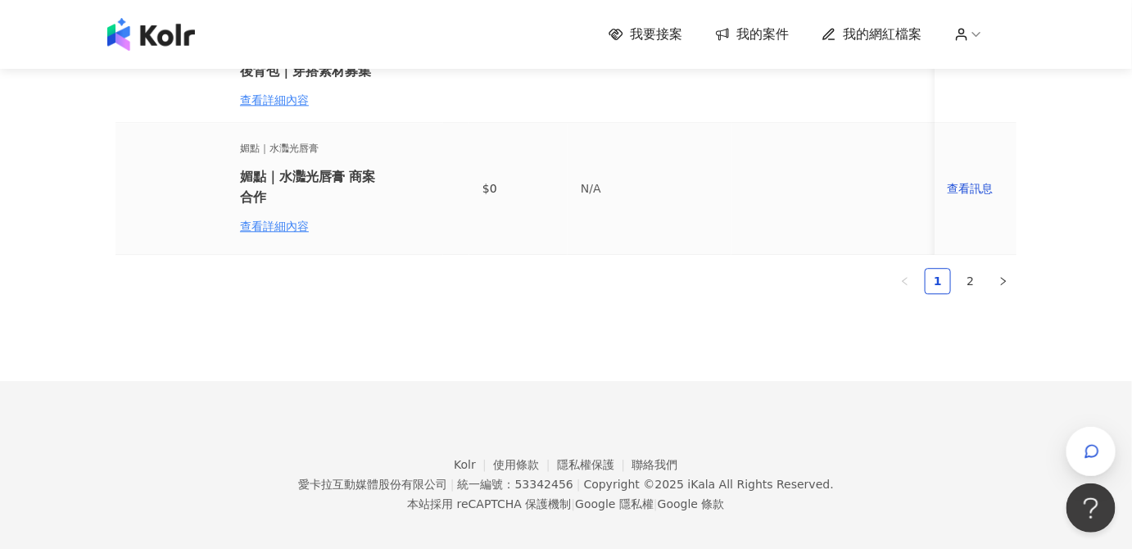
scroll to position [1391, 0]
